Goal: Navigation & Orientation: Find specific page/section

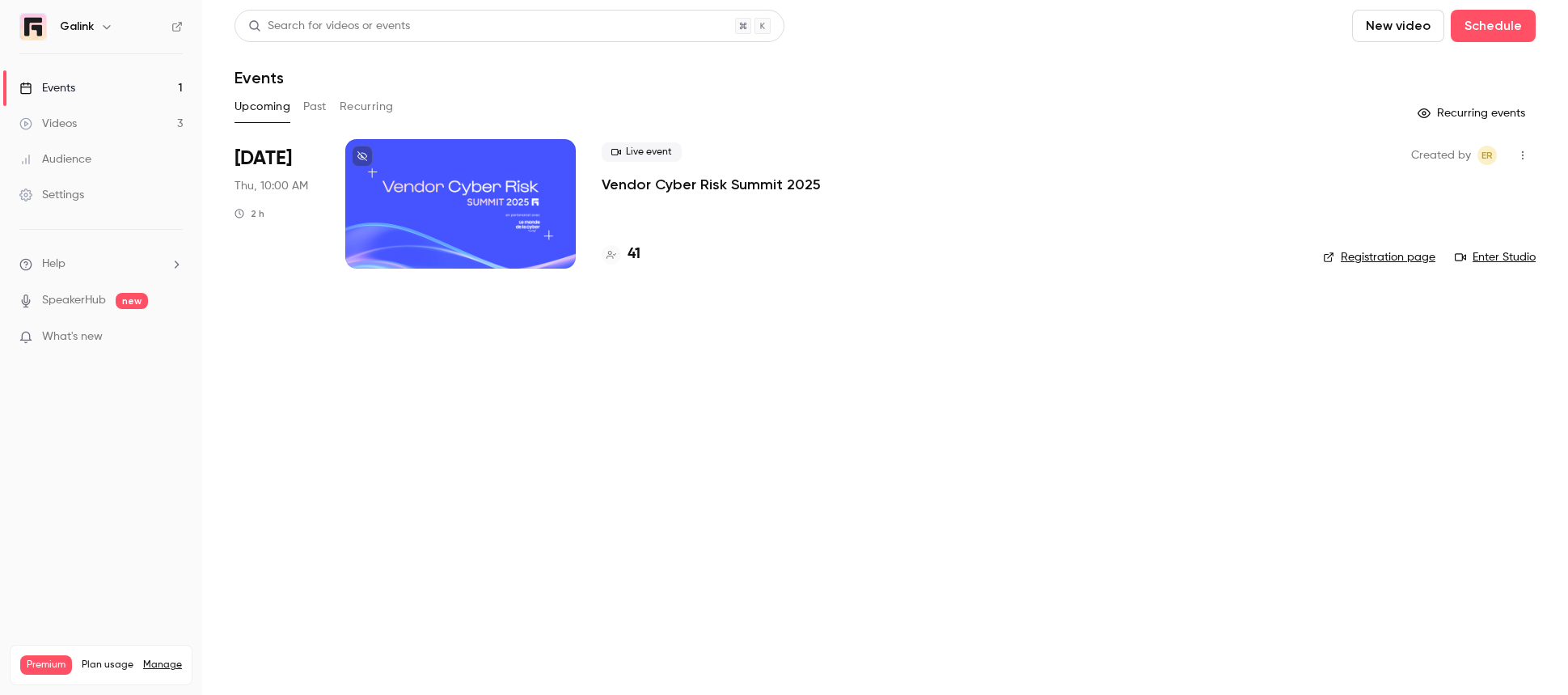
click at [636, 179] on p "Vendor Cyber Risk Summit 2025" at bounding box center [712, 184] width 219 height 19
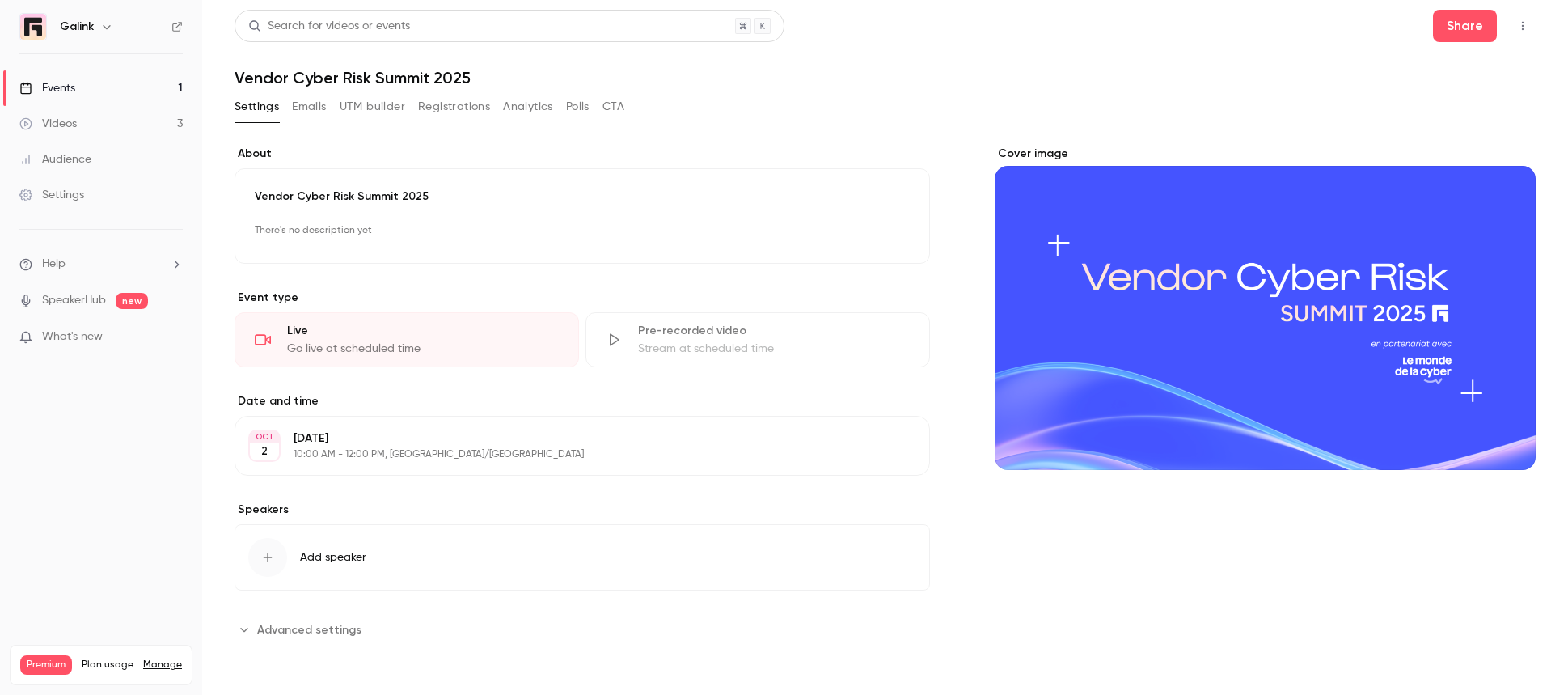
click at [131, 72] on link "Events 1" at bounding box center [101, 88] width 202 height 35
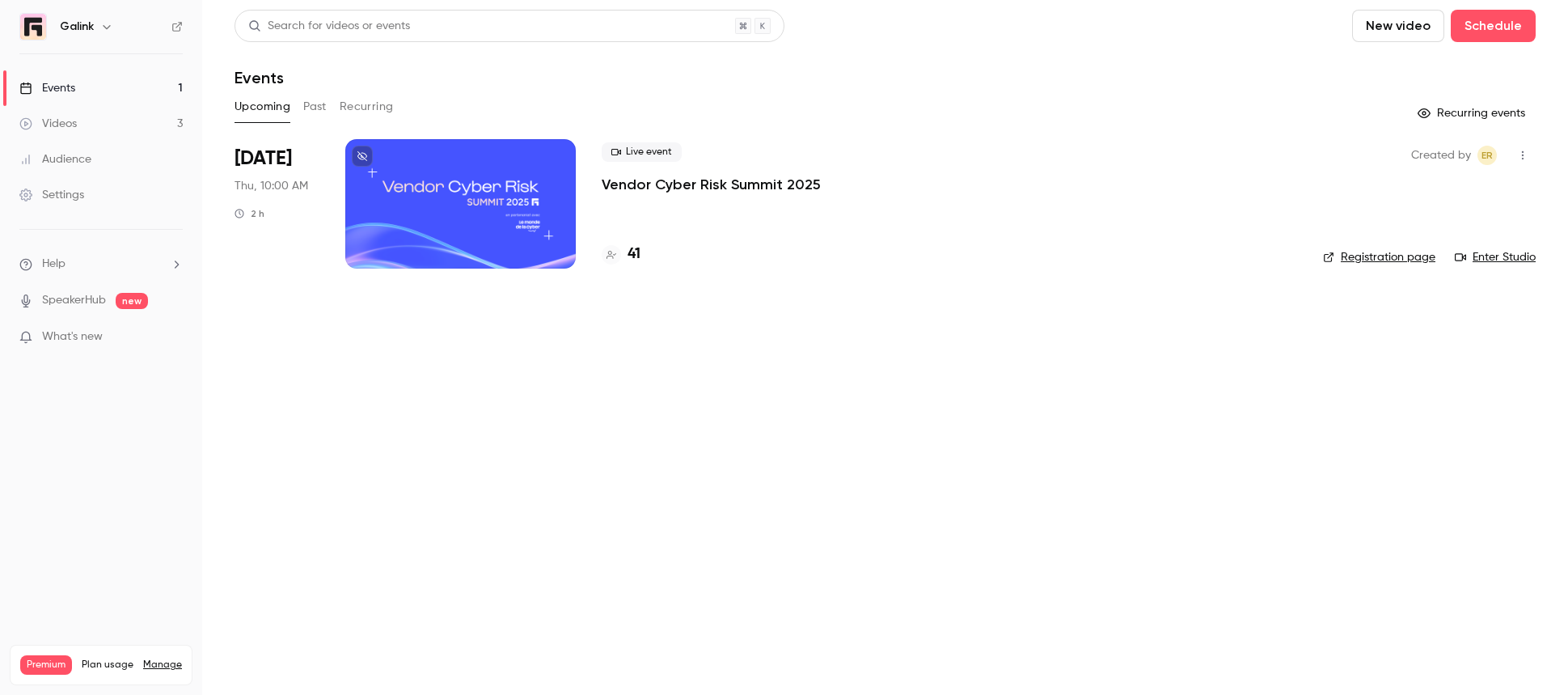
click at [139, 138] on link "Videos 3" at bounding box center [101, 123] width 202 height 35
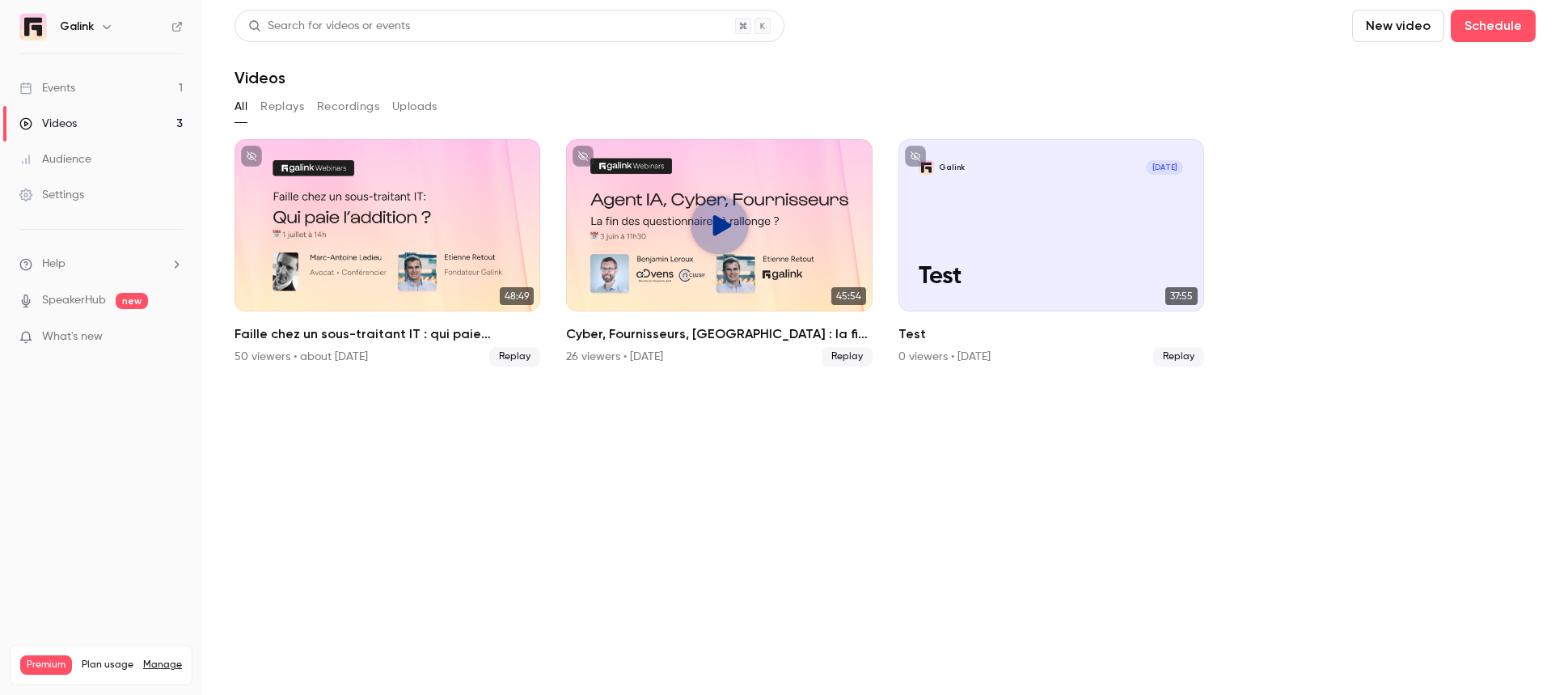
click at [124, 100] on link "Events 1" at bounding box center [101, 88] width 202 height 35
